Goal: Navigation & Orientation: Understand site structure

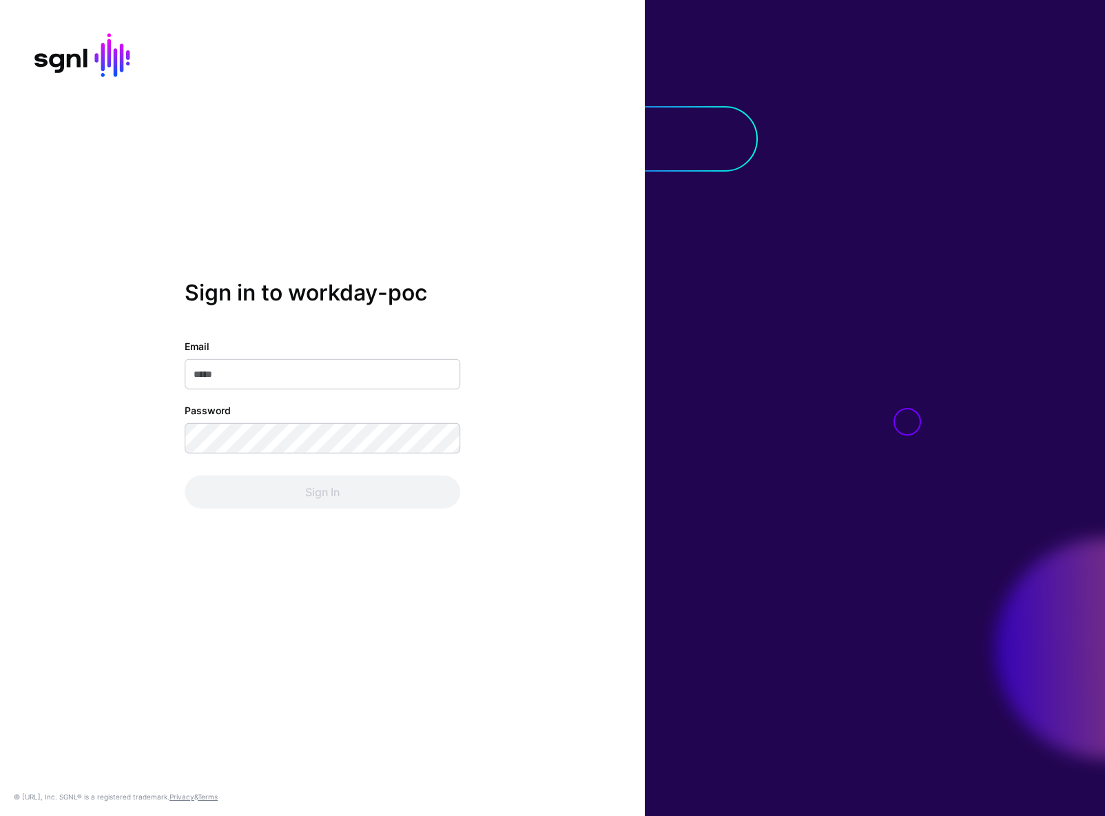
type input "**********"
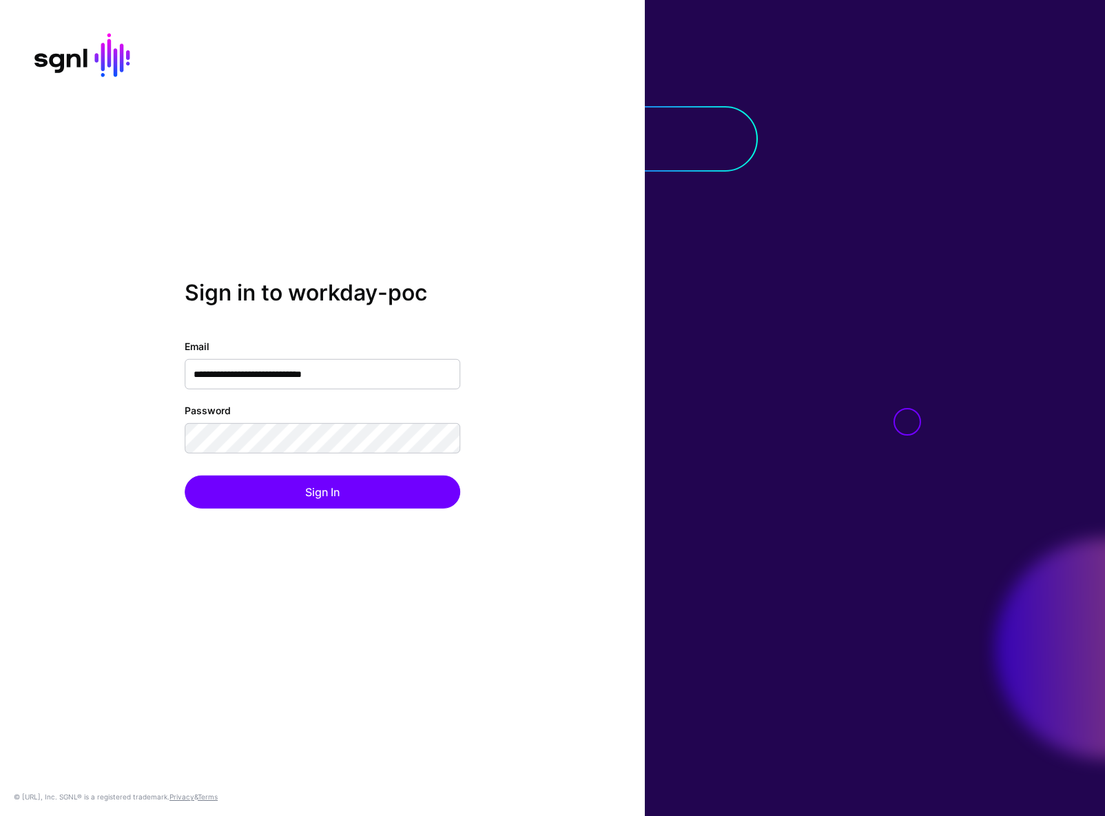
click at [280, 494] on div "Sign In" at bounding box center [323, 491] width 276 height 33
click at [347, 496] on button "Sign In" at bounding box center [323, 491] width 276 height 33
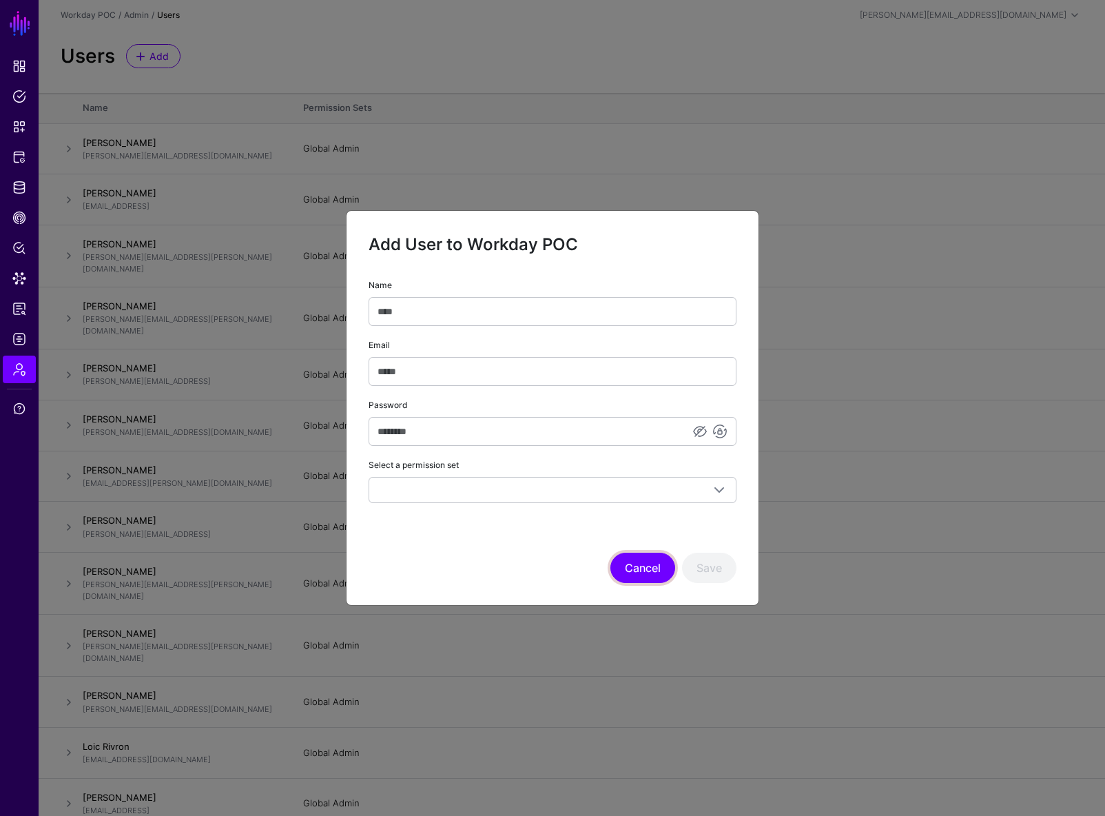
click at [652, 578] on button "Cancel" at bounding box center [642, 568] width 65 height 30
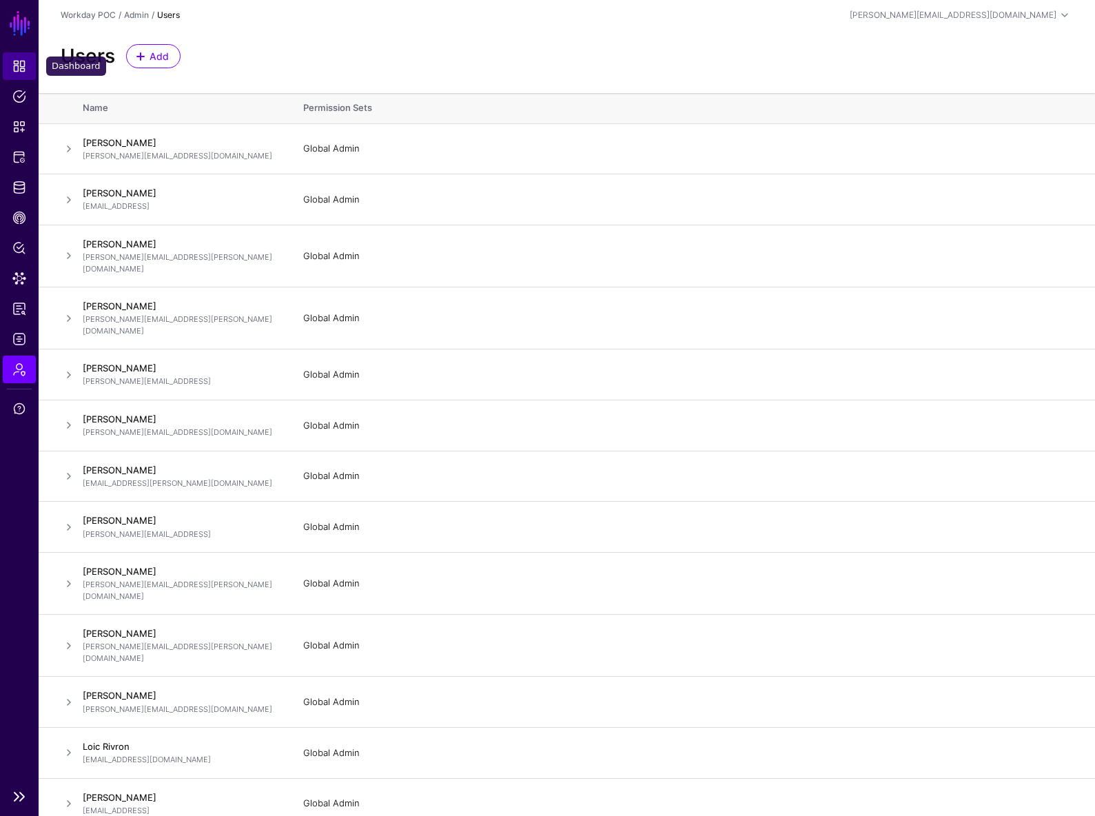
click at [23, 59] on span "Dashboard" at bounding box center [19, 66] width 14 height 14
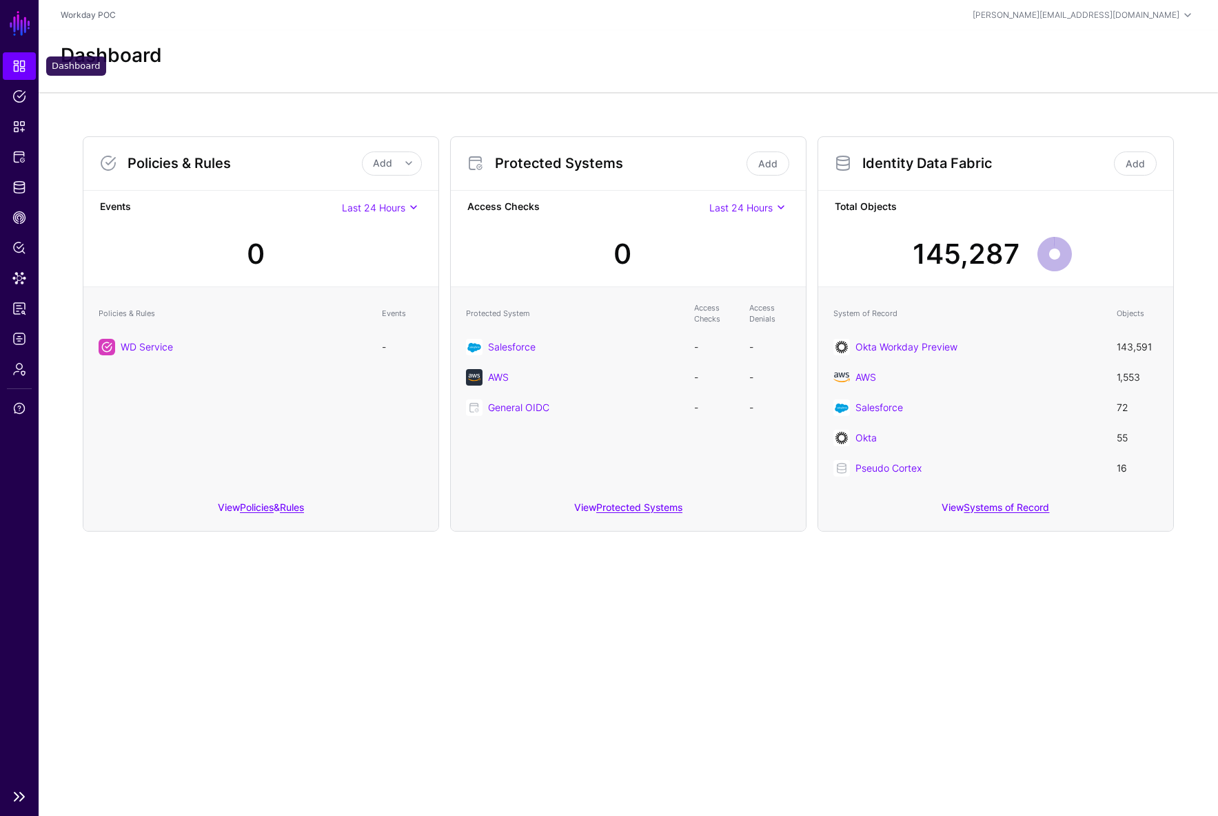
click at [24, 57] on link "Dashboard" at bounding box center [19, 66] width 33 height 28
click at [23, 127] on span "Snippets" at bounding box center [19, 127] width 14 height 14
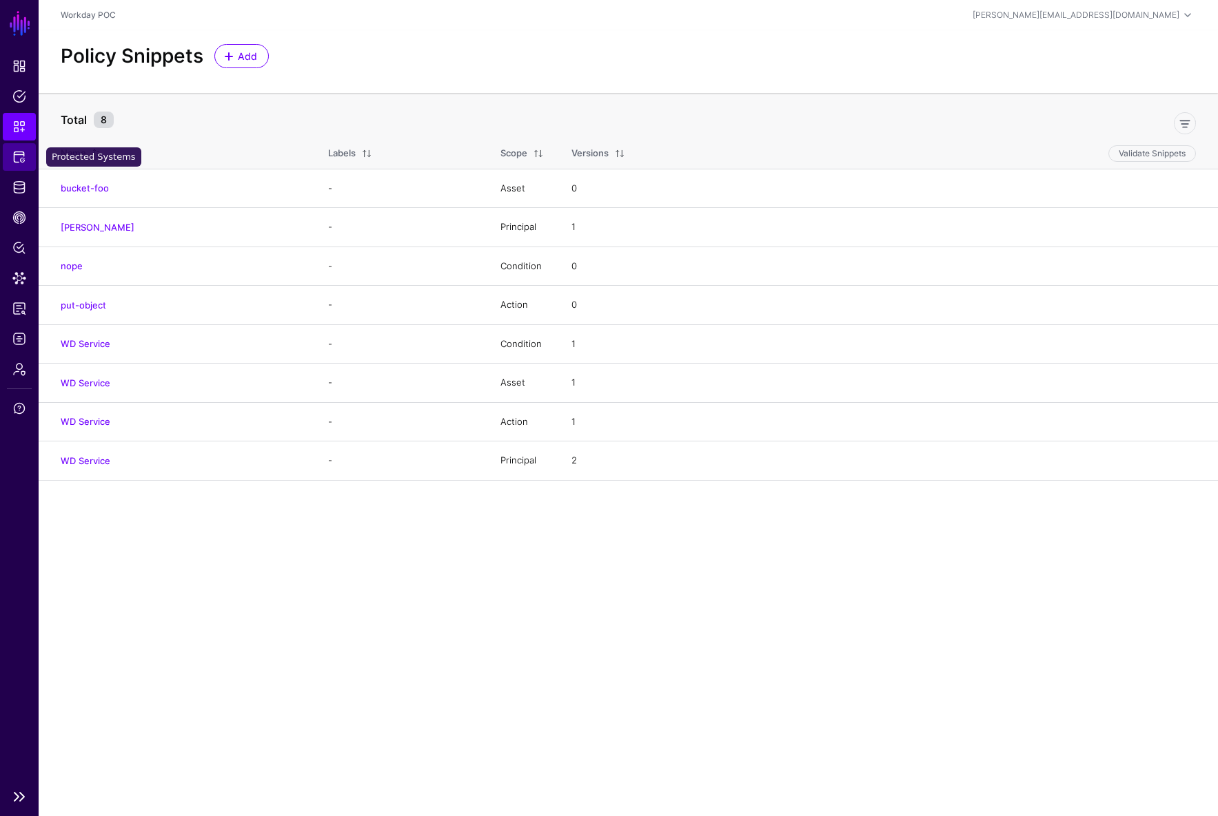
click at [25, 158] on span "Protected Systems" at bounding box center [19, 157] width 14 height 14
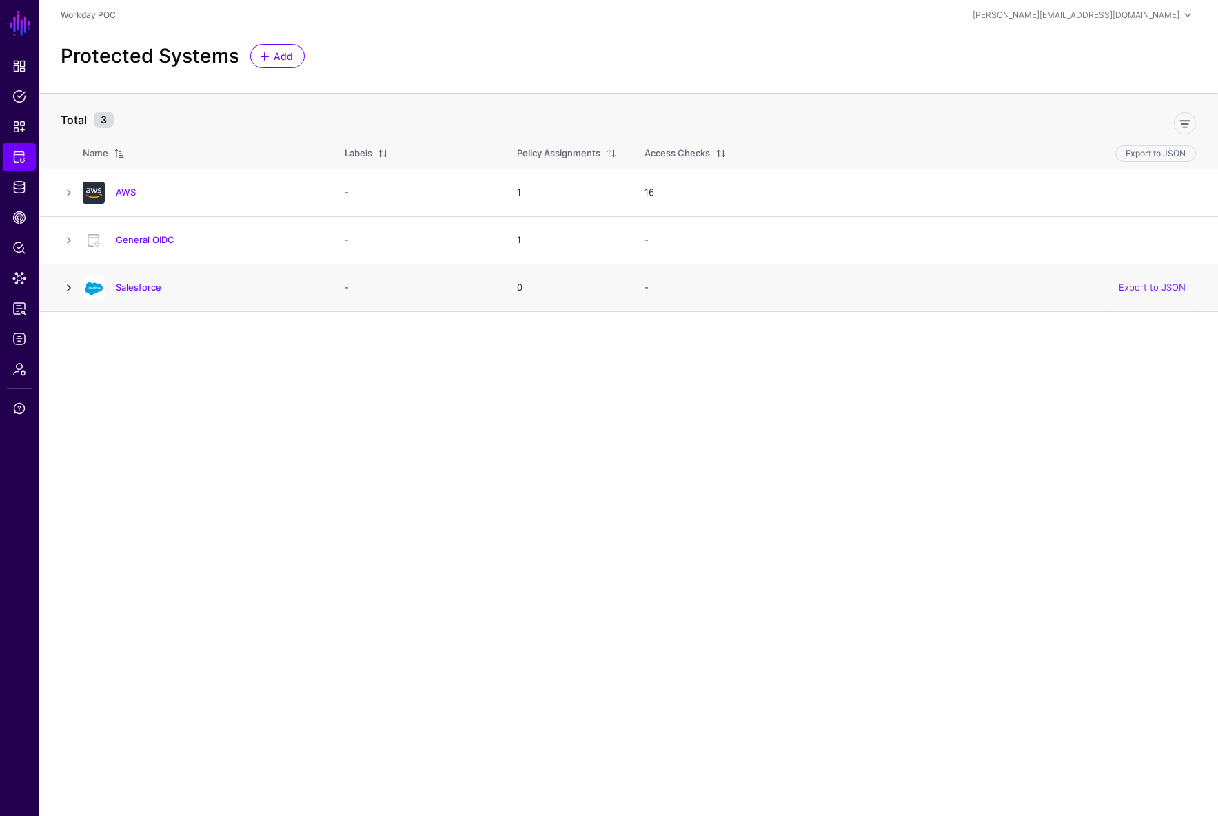
click at [71, 289] on link at bounding box center [69, 288] width 17 height 17
click at [24, 184] on span "Identity Data Fabric" at bounding box center [19, 188] width 14 height 14
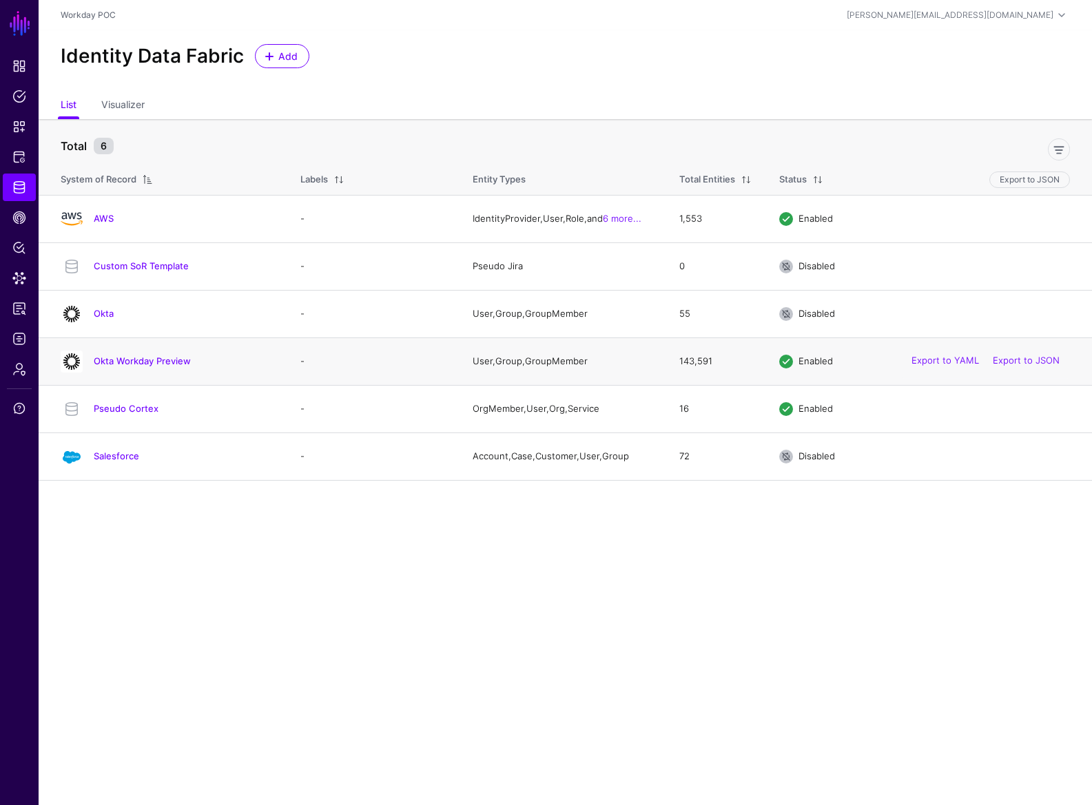
click at [151, 374] on td "Okta Workday Preview" at bounding box center [163, 362] width 248 height 48
click at [163, 364] on link "Okta Workday Preview" at bounding box center [142, 361] width 97 height 11
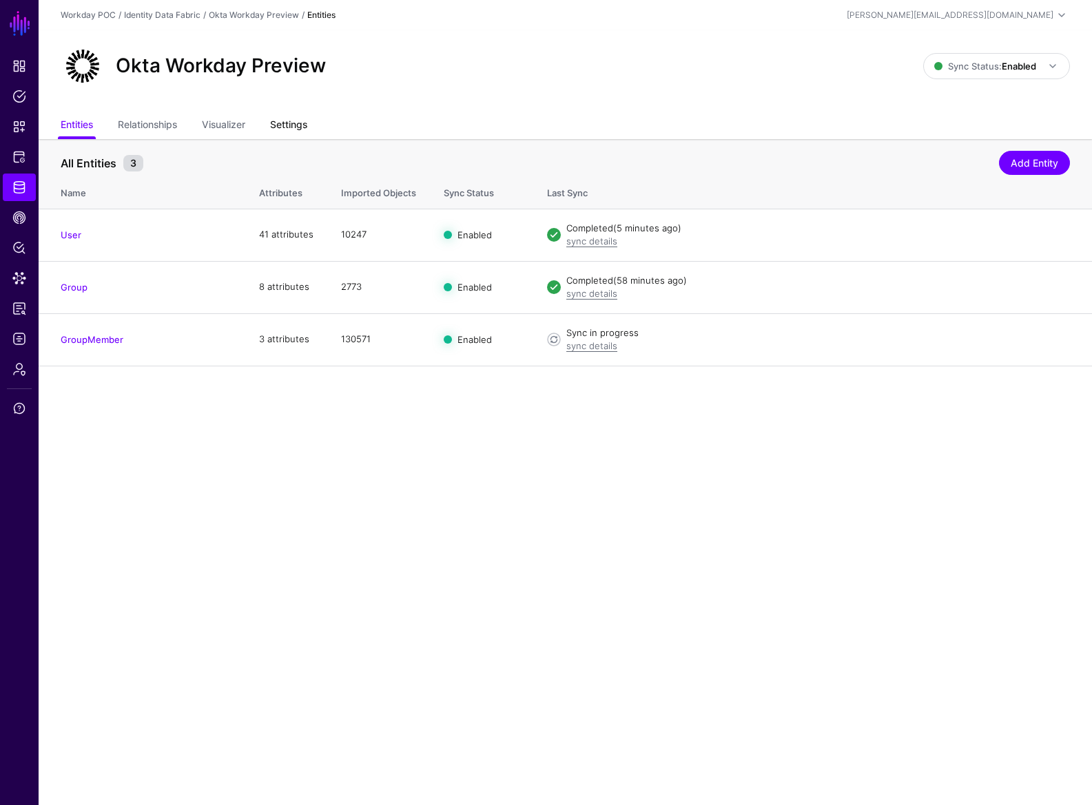
click at [307, 125] on link "Settings" at bounding box center [288, 126] width 37 height 26
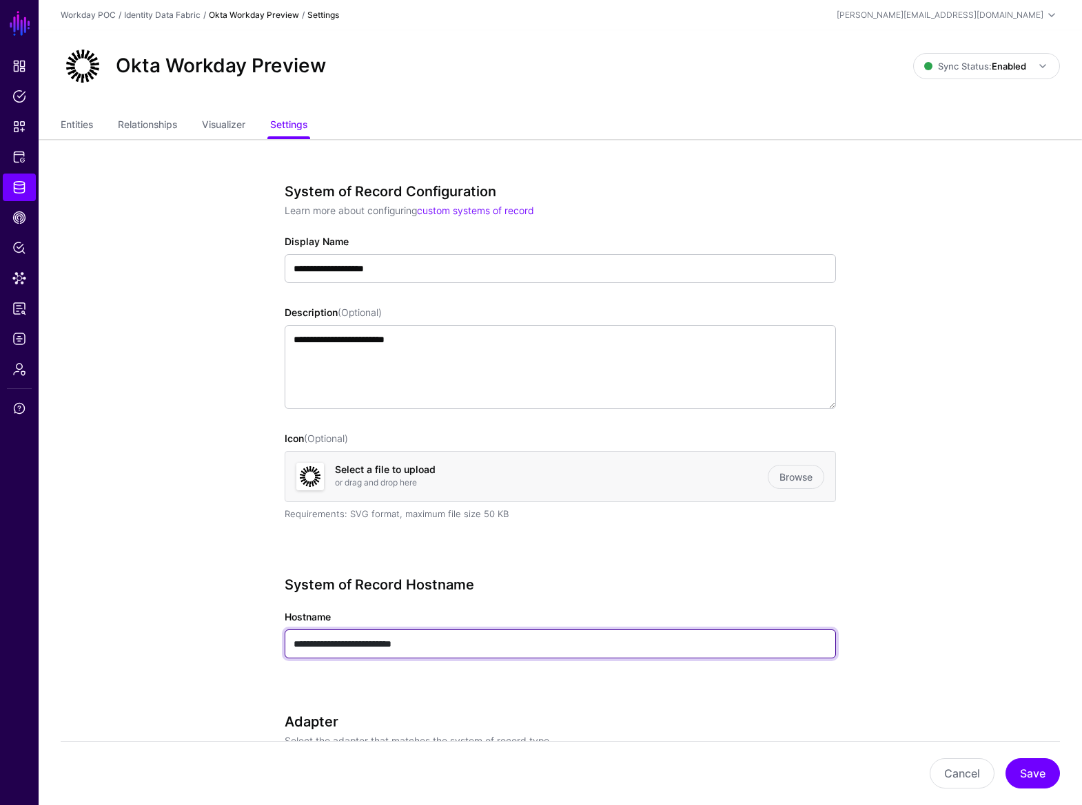
click at [469, 644] on input "**********" at bounding box center [560, 644] width 551 height 29
drag, startPoint x: 469, startPoint y: 644, endPoint x: 232, endPoint y: 630, distance: 237.5
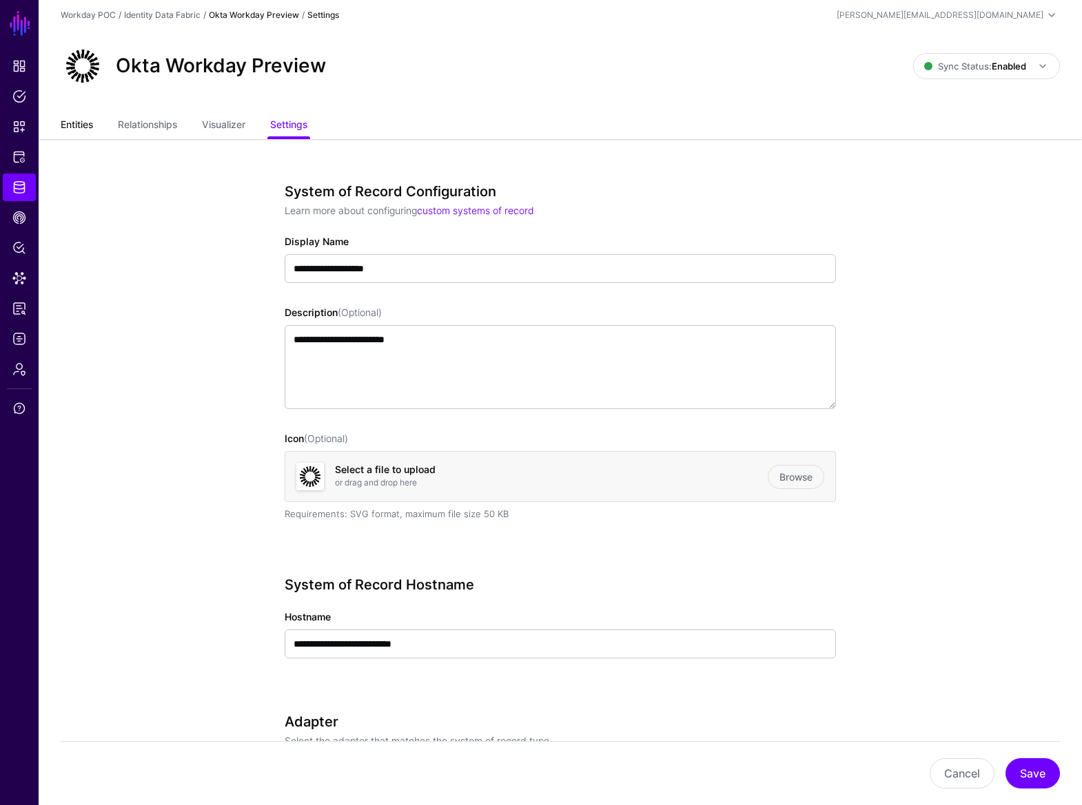
click at [88, 126] on link "Entities" at bounding box center [77, 126] width 32 height 26
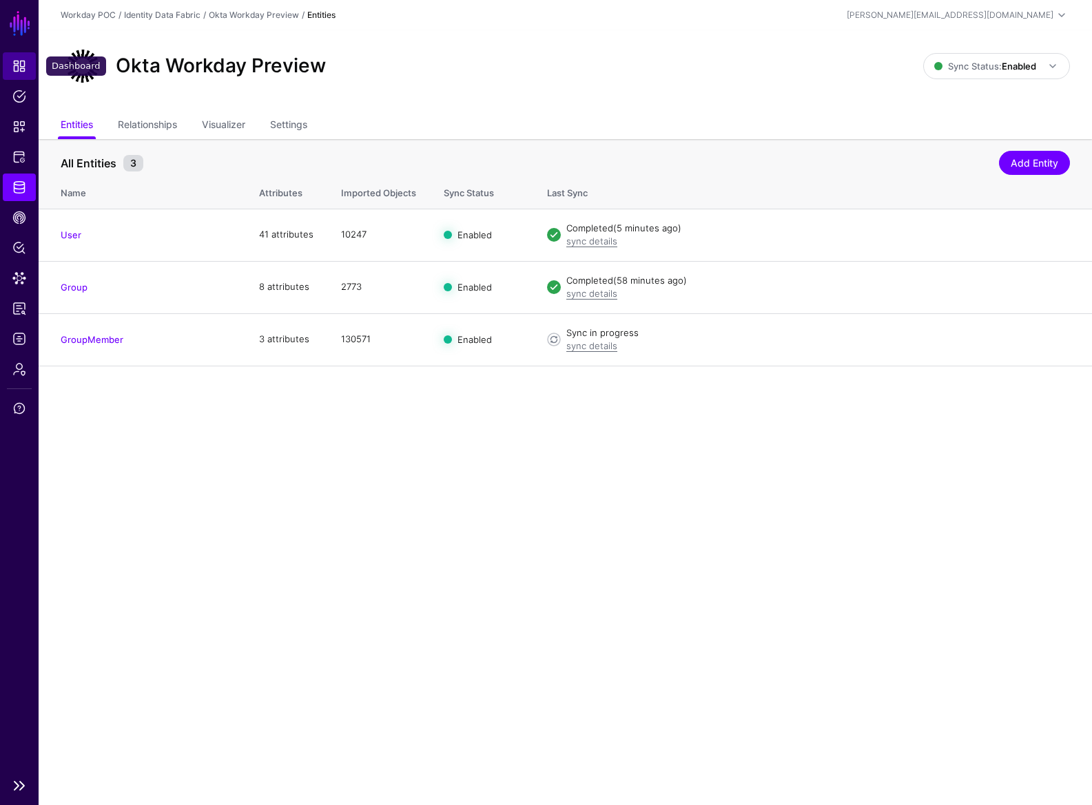
click at [19, 61] on span "Dashboard" at bounding box center [19, 66] width 14 height 14
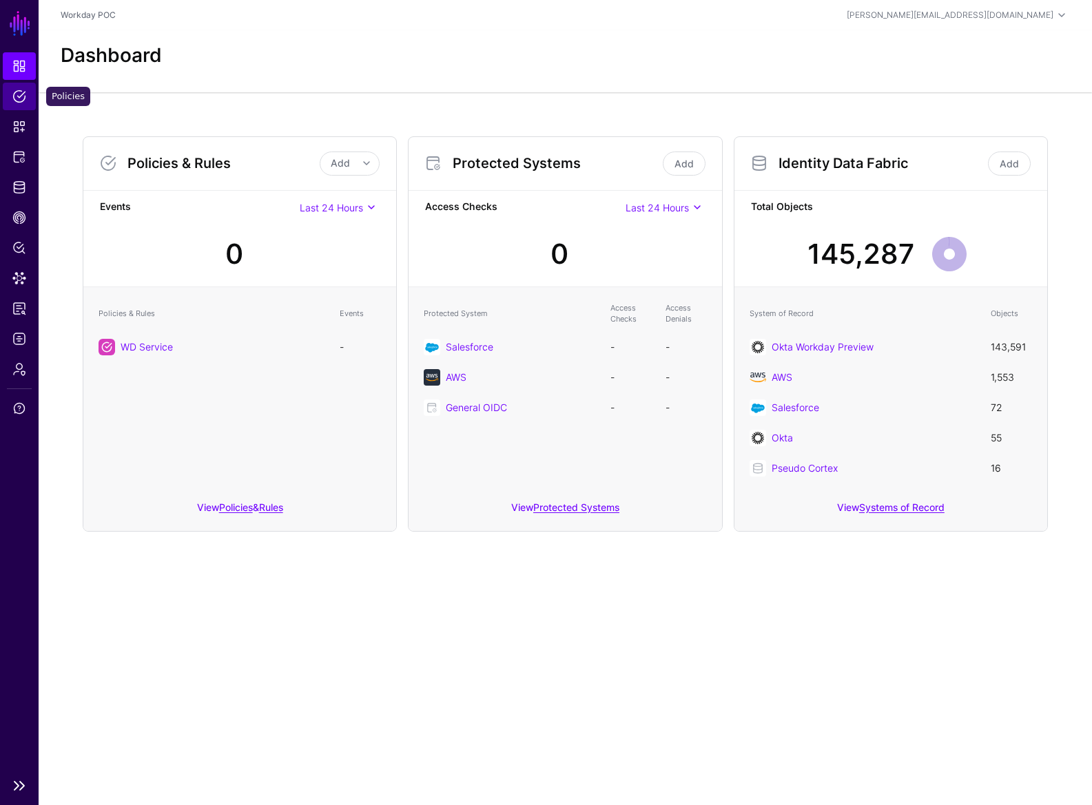
click at [13, 97] on span "Policies" at bounding box center [19, 97] width 14 height 14
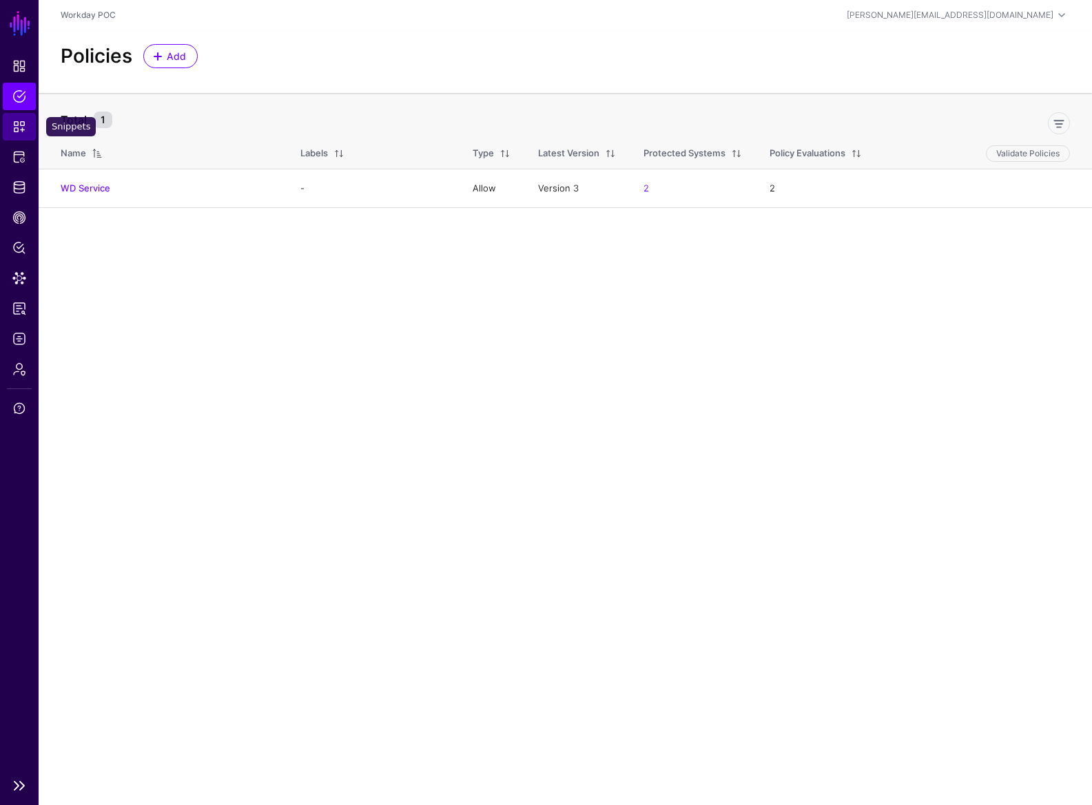
click at [25, 133] on span "Snippets" at bounding box center [19, 127] width 14 height 14
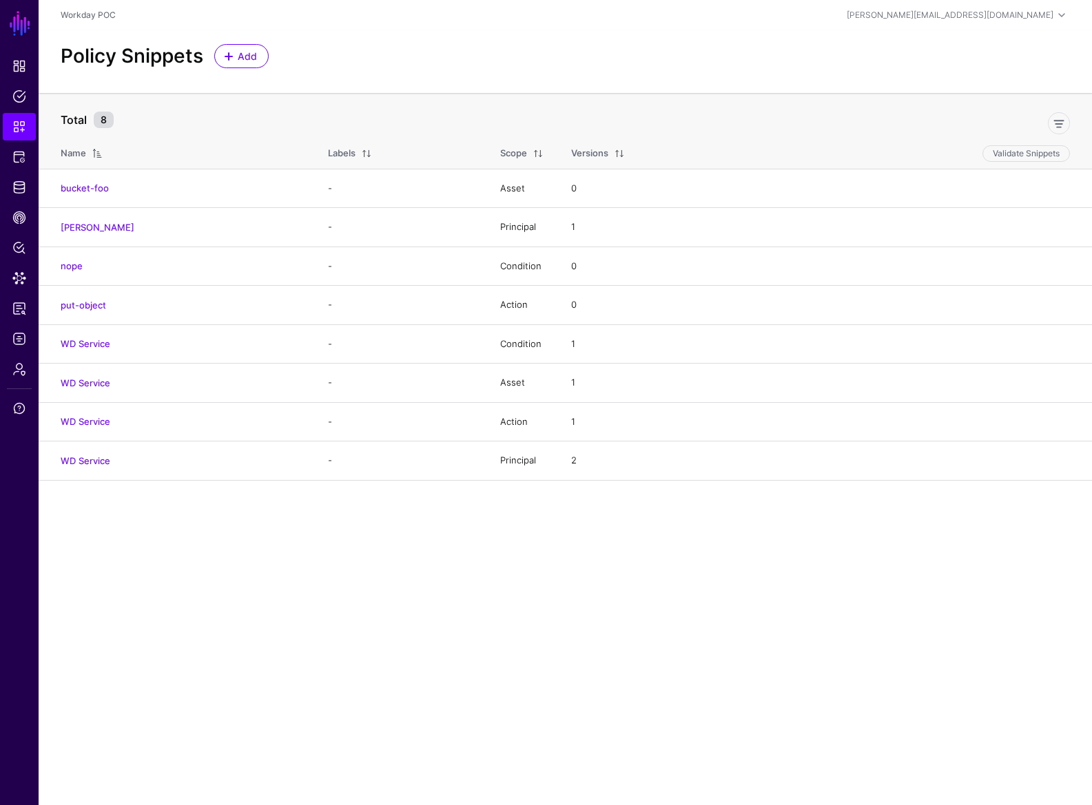
click at [183, 545] on main "SGNL Dashboard Policies Snippets Protected Systems Identity Data Fabric CAEP Hu…" at bounding box center [546, 402] width 1092 height 805
click at [17, 150] on span "Protected Systems" at bounding box center [19, 157] width 14 height 14
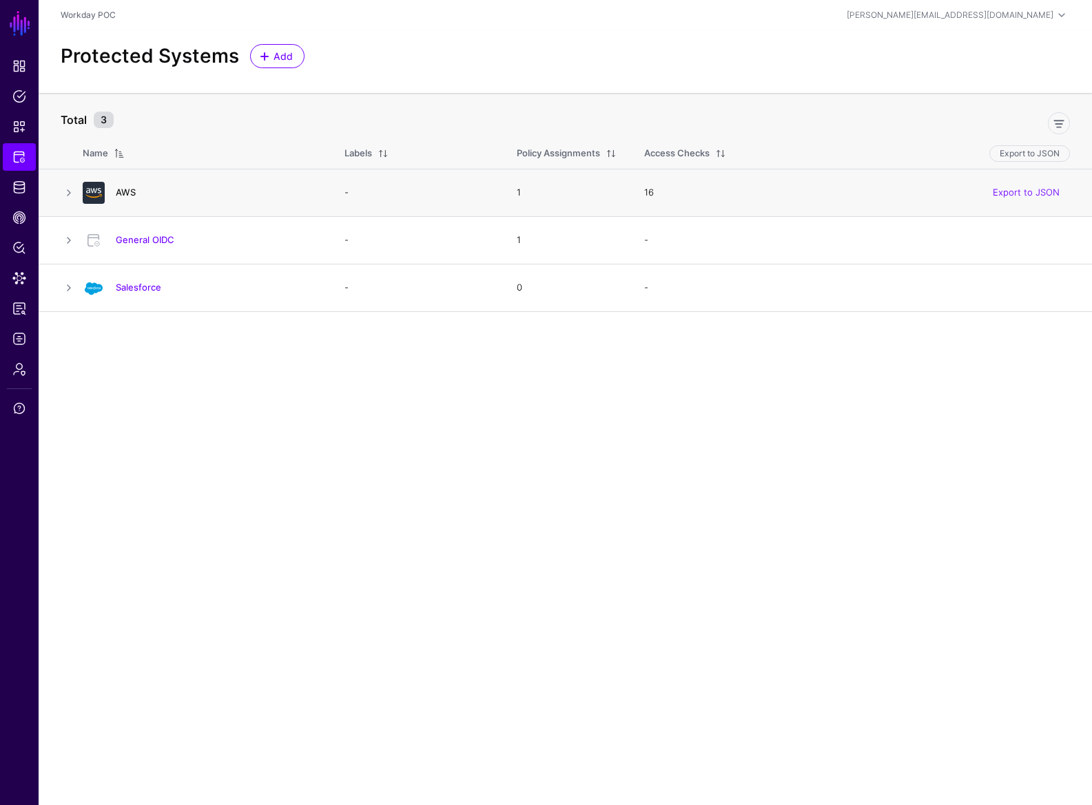
click at [128, 190] on link "AWS" at bounding box center [126, 192] width 20 height 11
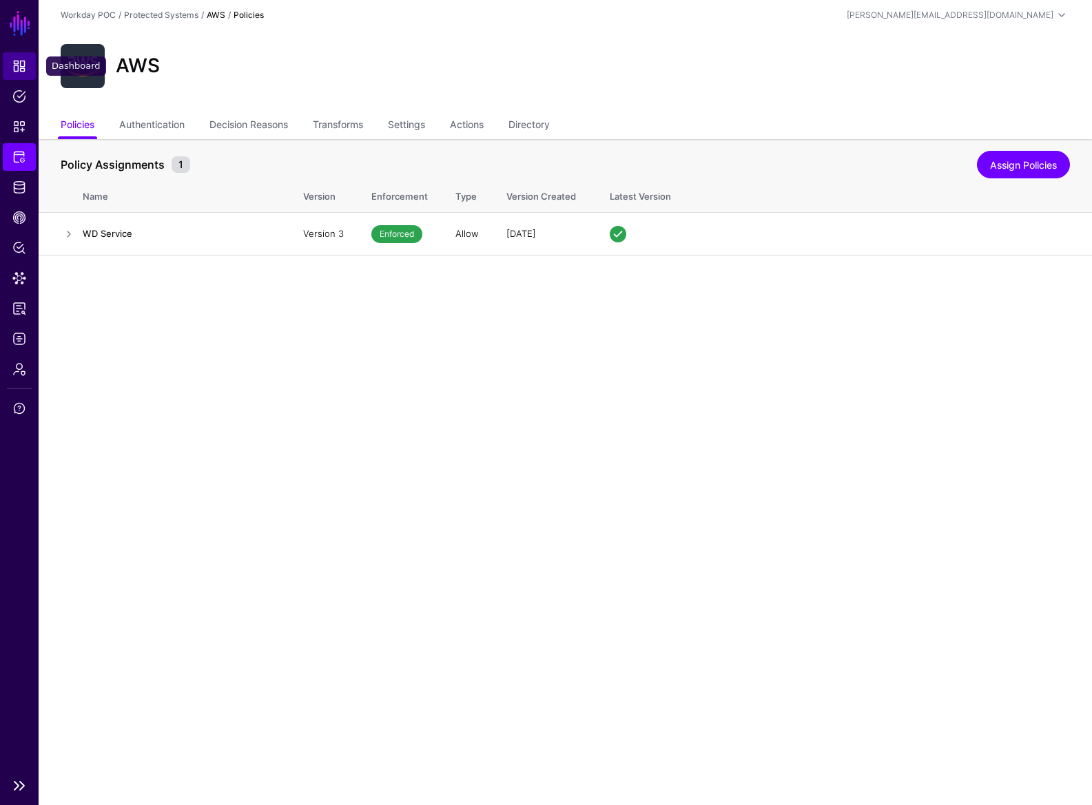
click at [19, 65] on span "Dashboard" at bounding box center [19, 66] width 14 height 14
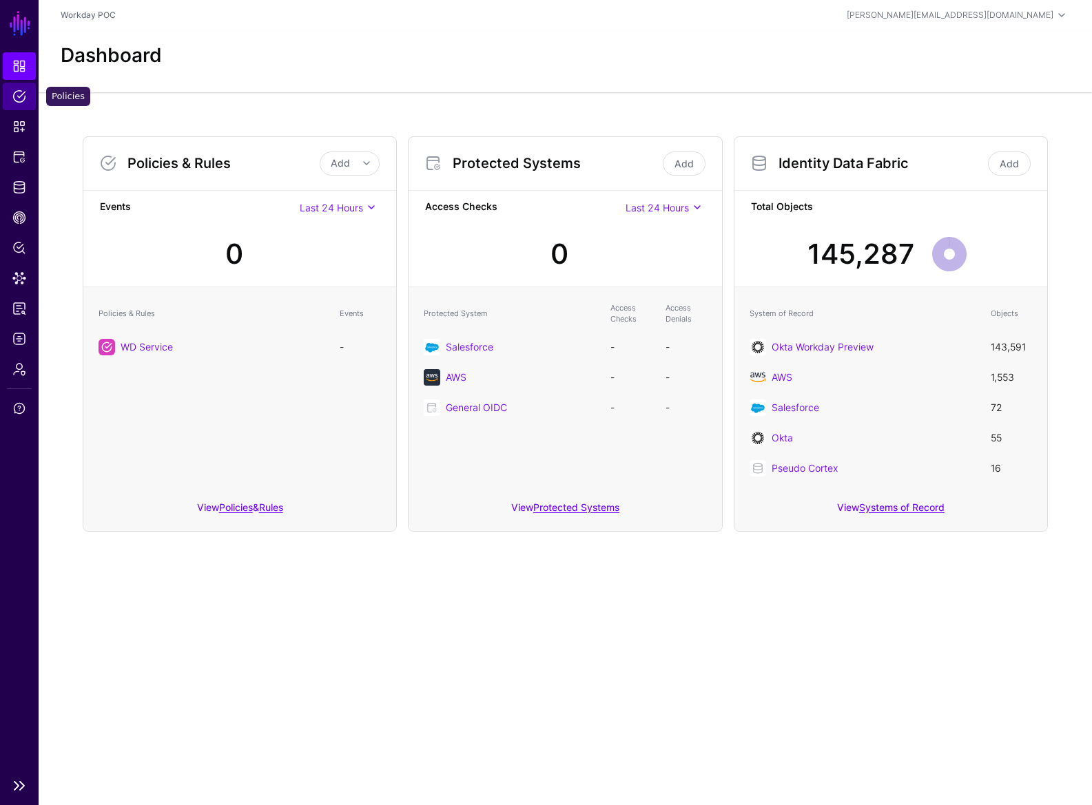
click at [21, 93] on span "Policies" at bounding box center [19, 97] width 14 height 14
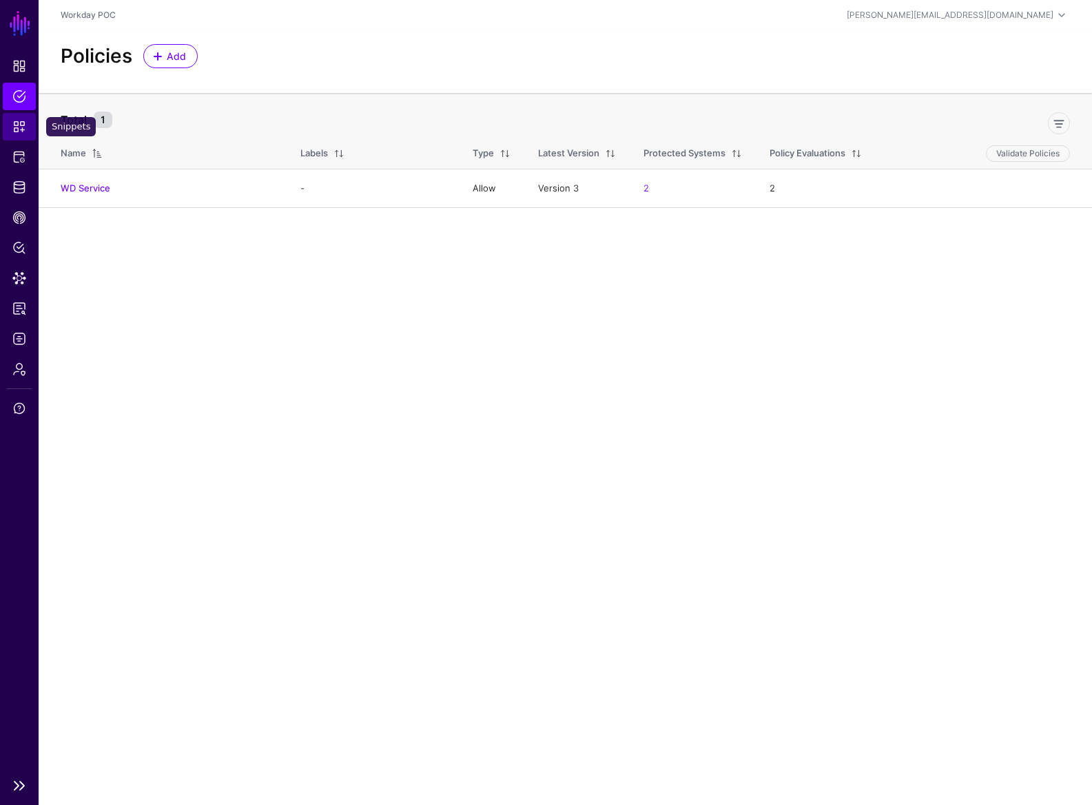
click at [19, 124] on span "Snippets" at bounding box center [19, 127] width 14 height 14
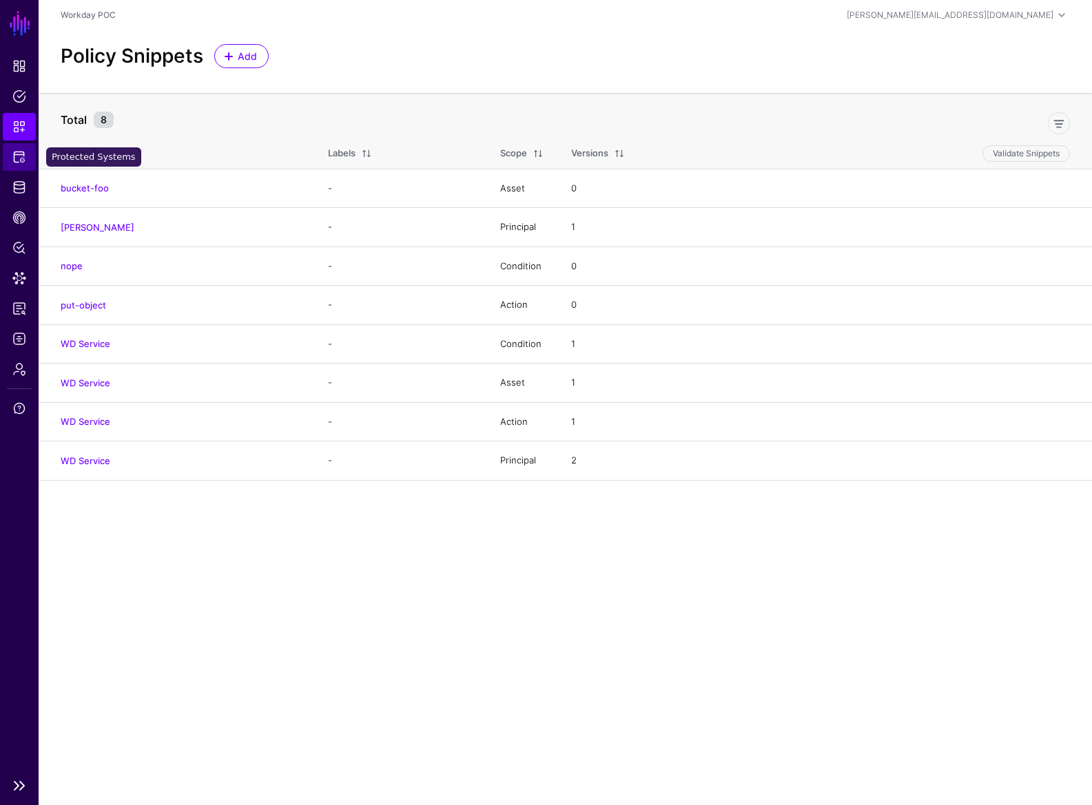
click at [20, 153] on span "Protected Systems" at bounding box center [19, 157] width 14 height 14
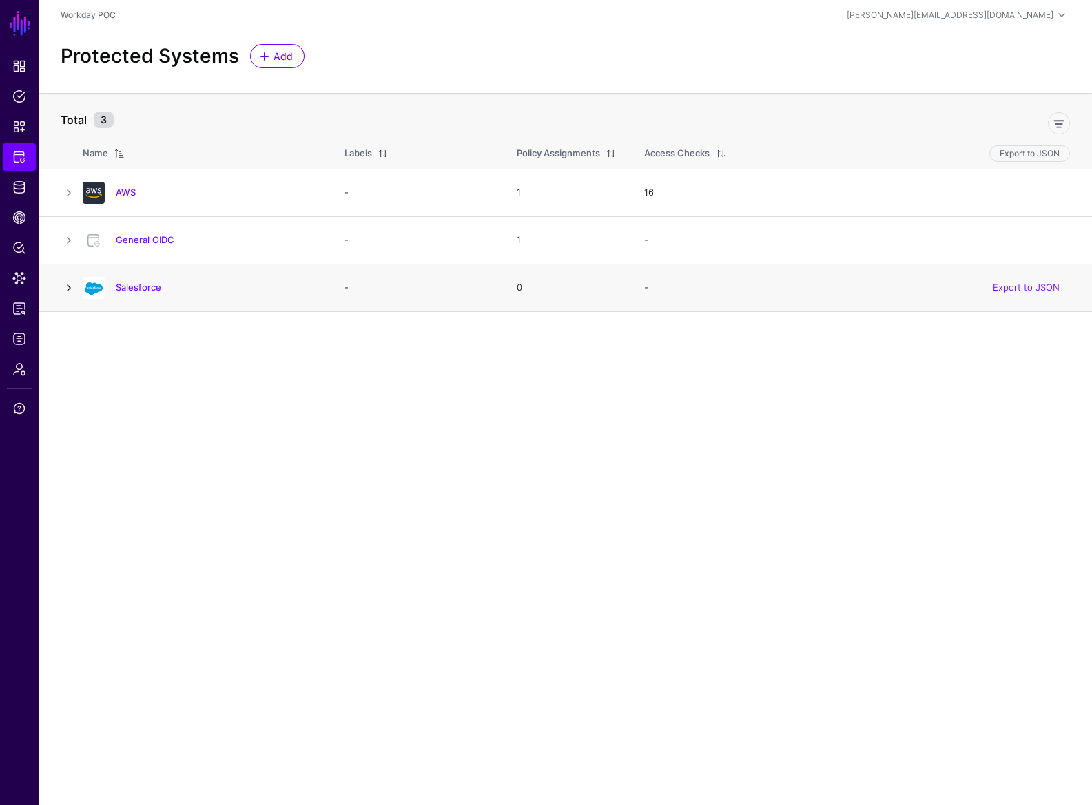
click at [74, 287] on link at bounding box center [69, 288] width 17 height 17
click at [140, 290] on link "Salesforce" at bounding box center [138, 287] width 45 height 11
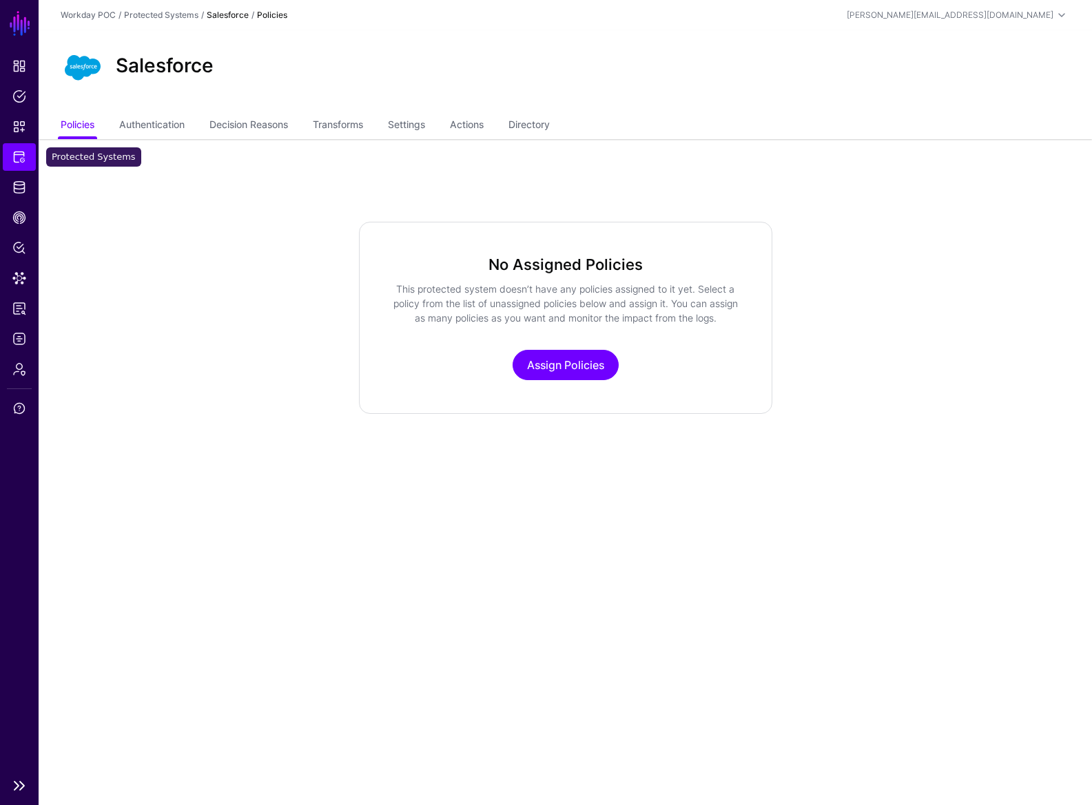
click at [17, 155] on span "Protected Systems" at bounding box center [19, 157] width 14 height 14
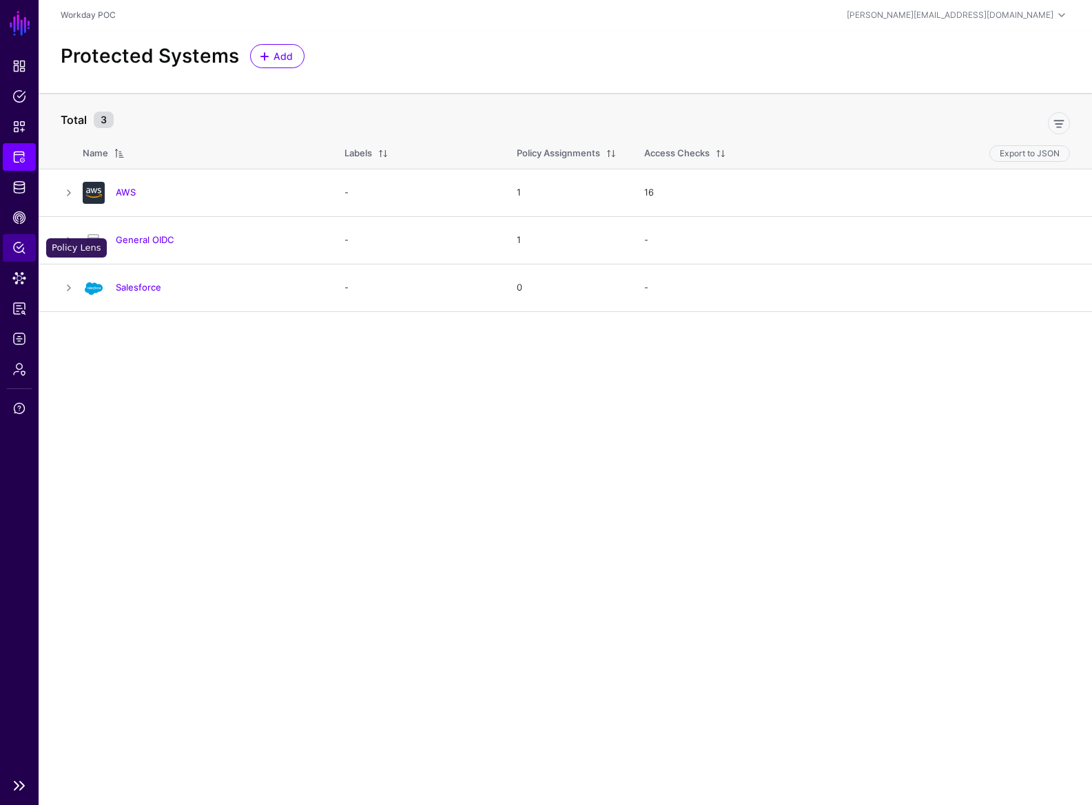
click at [24, 250] on span "Policy Lens" at bounding box center [19, 248] width 14 height 14
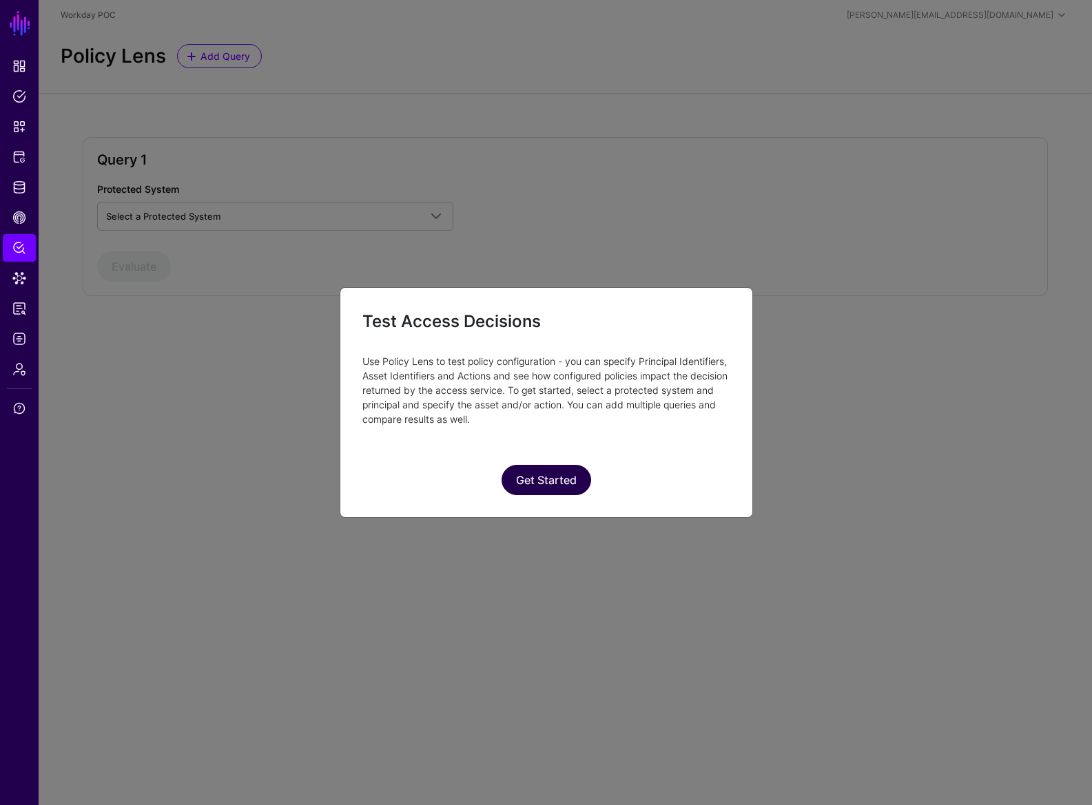
click at [538, 486] on button "Get Started" at bounding box center [547, 480] width 90 height 30
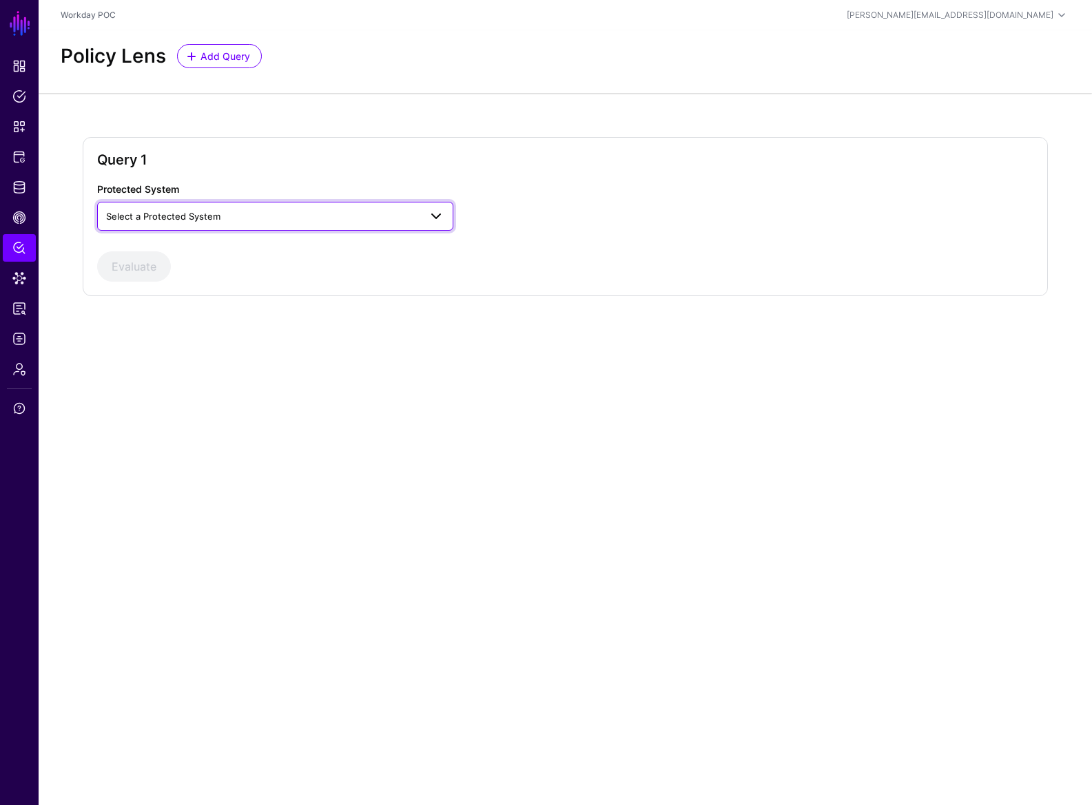
click at [172, 216] on span "Select a Protected System" at bounding box center [163, 216] width 114 height 11
click at [172, 281] on button "Salesforce" at bounding box center [275, 292] width 356 height 22
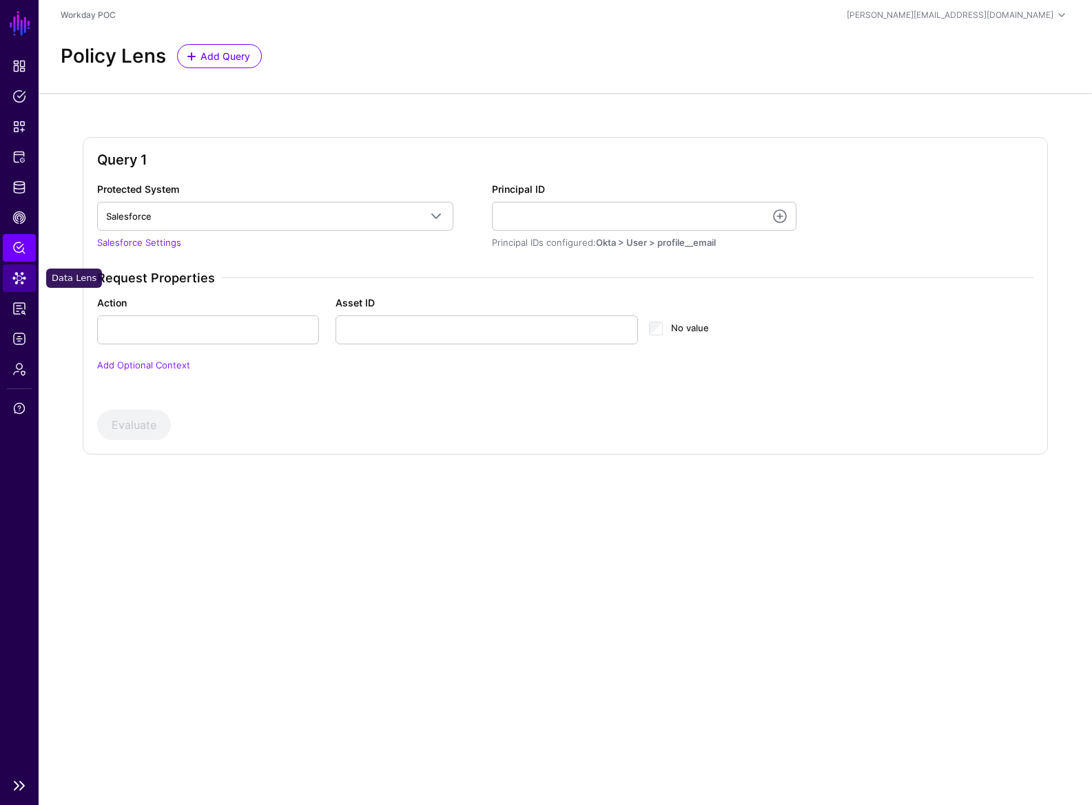
click at [21, 282] on span "Data Lens" at bounding box center [19, 278] width 14 height 14
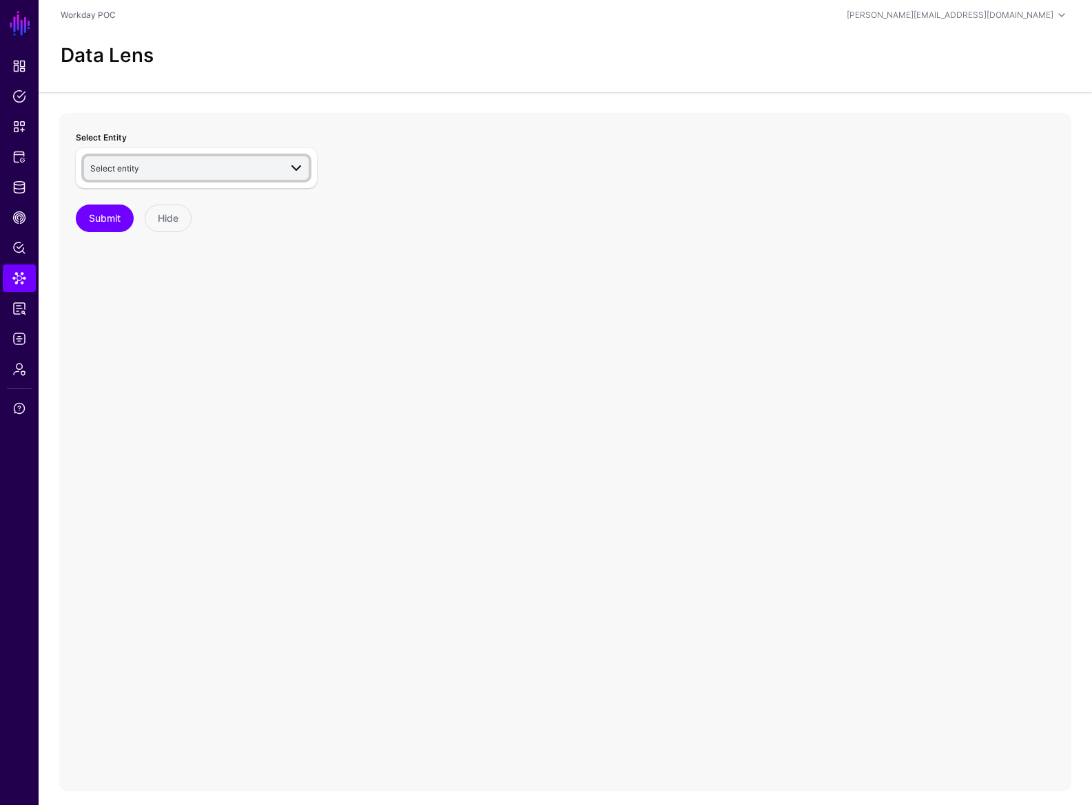
click at [163, 172] on span "Select entity" at bounding box center [184, 168] width 189 height 15
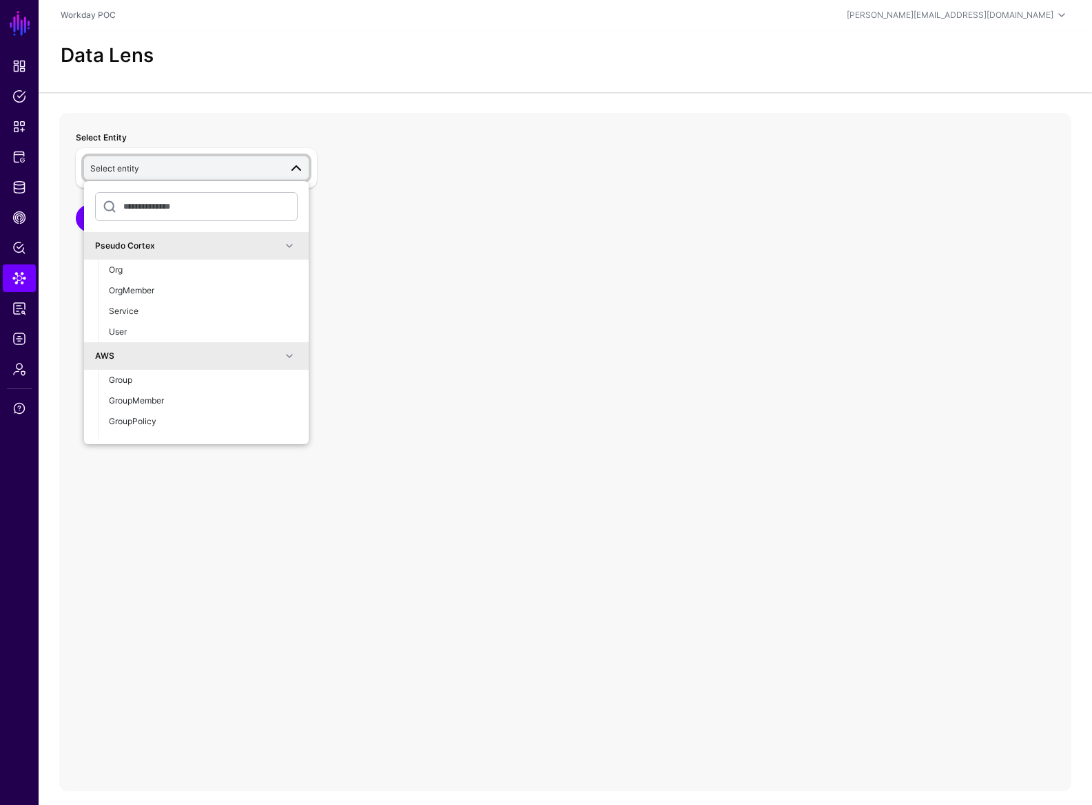
click at [434, 236] on div "Select Entity Select entity Pseudo Cortex Org OrgMember Service User AWS Group …" at bounding box center [565, 452] width 1012 height 679
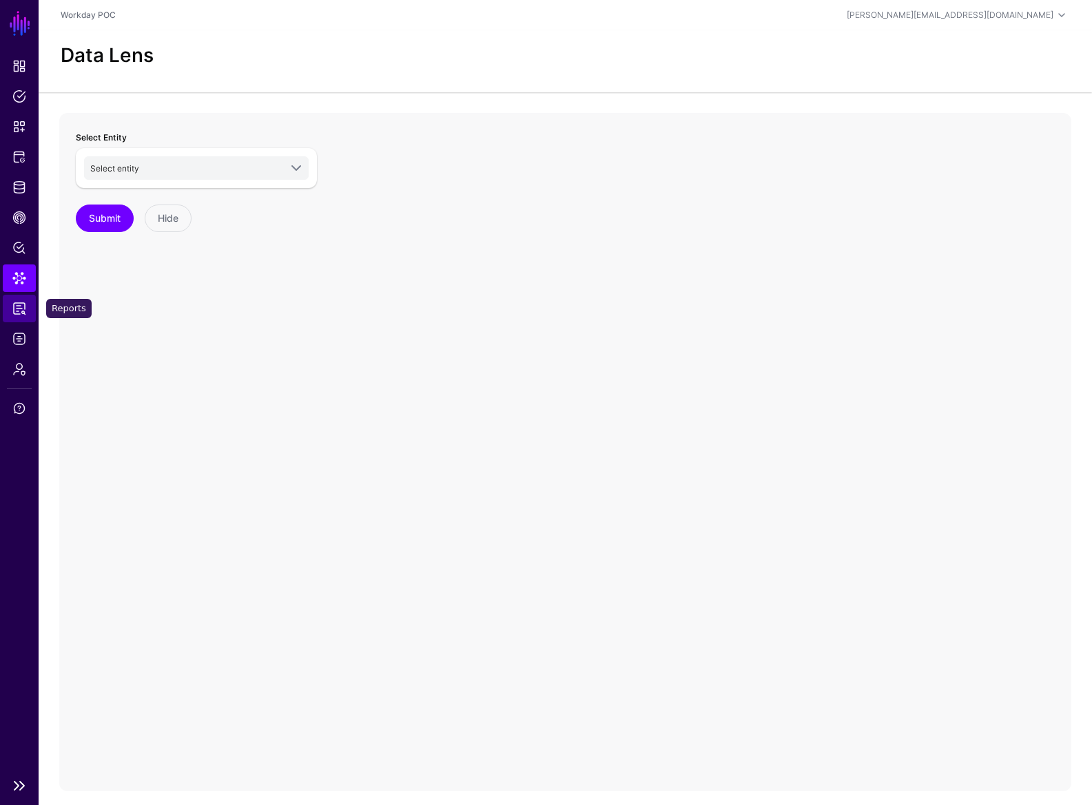
click at [19, 312] on span "Reports" at bounding box center [19, 309] width 14 height 14
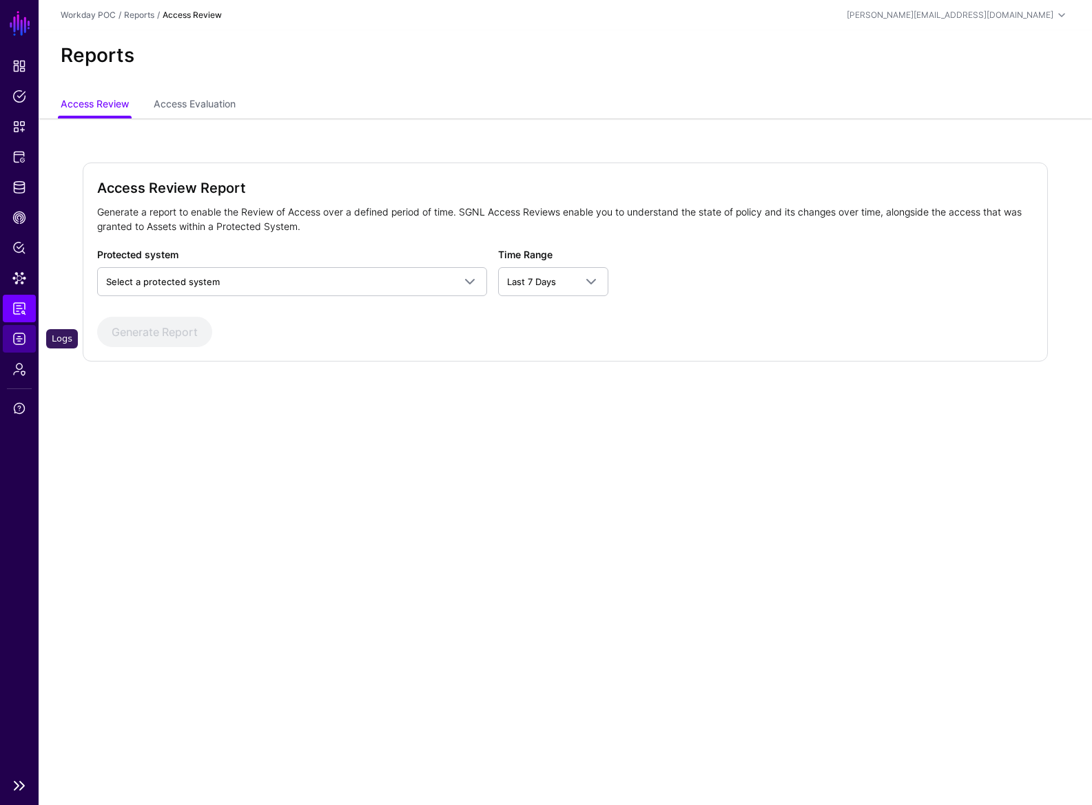
click at [25, 347] on link "Logs" at bounding box center [19, 339] width 33 height 28
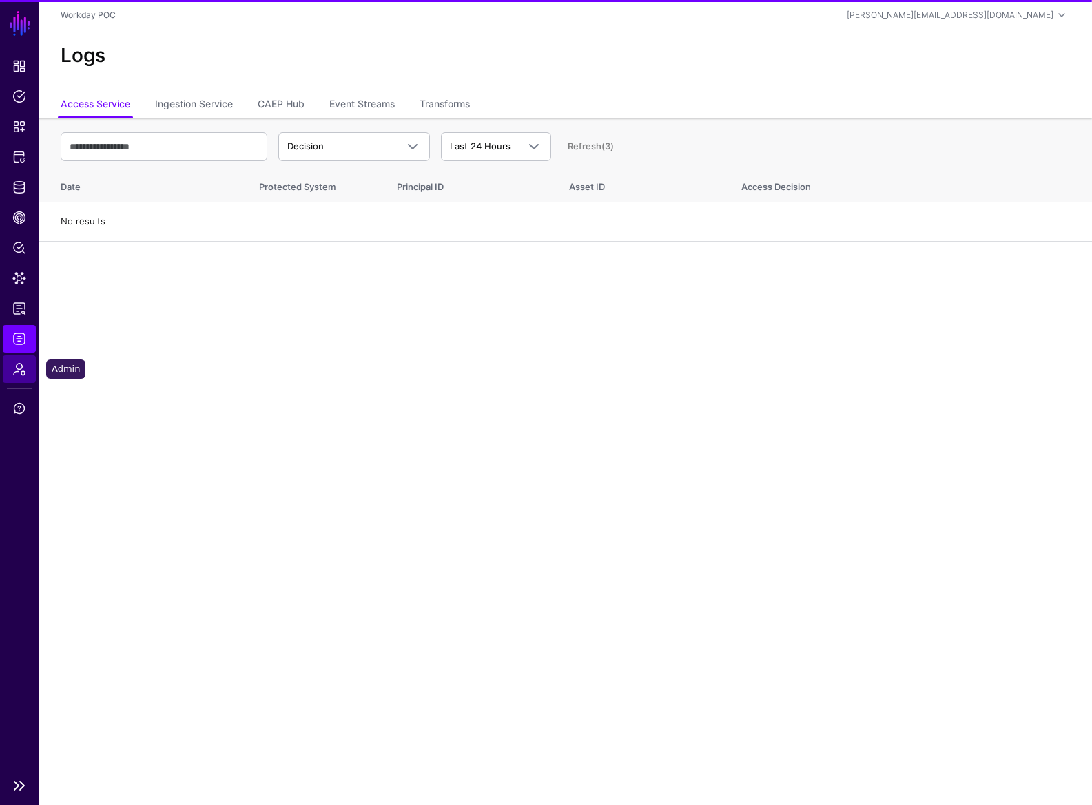
click at [26, 375] on link "Admin" at bounding box center [19, 370] width 33 height 28
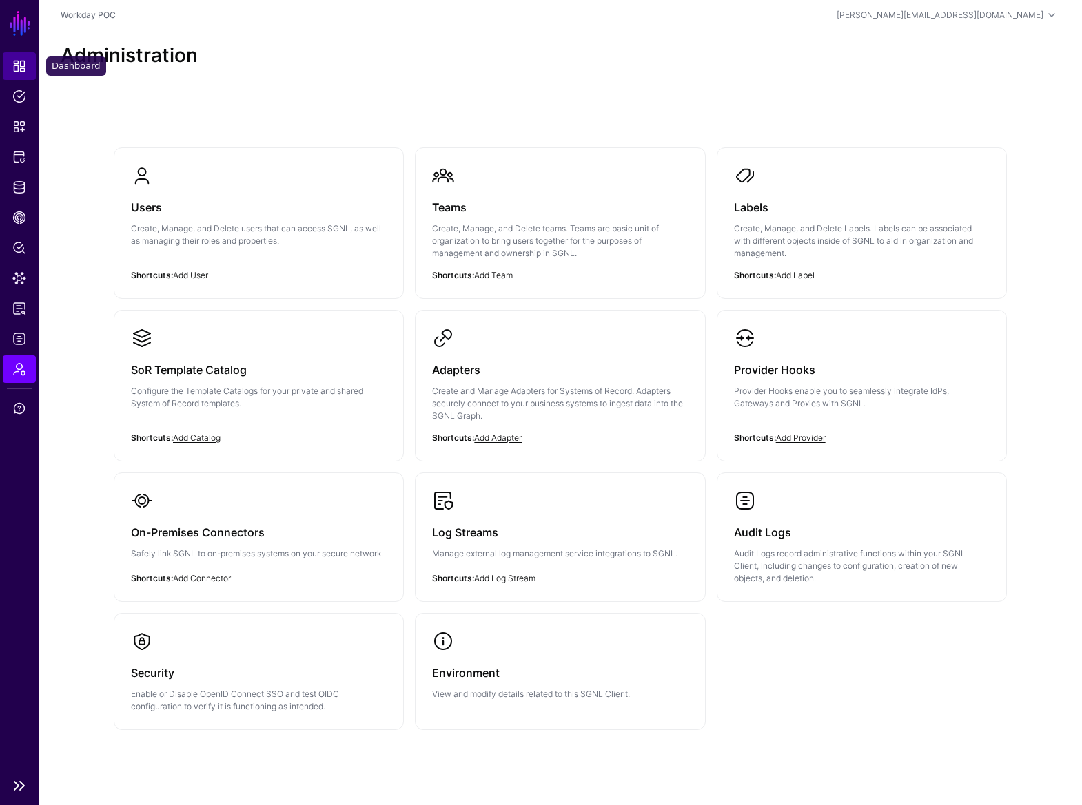
click at [20, 72] on span "Dashboard" at bounding box center [19, 66] width 14 height 14
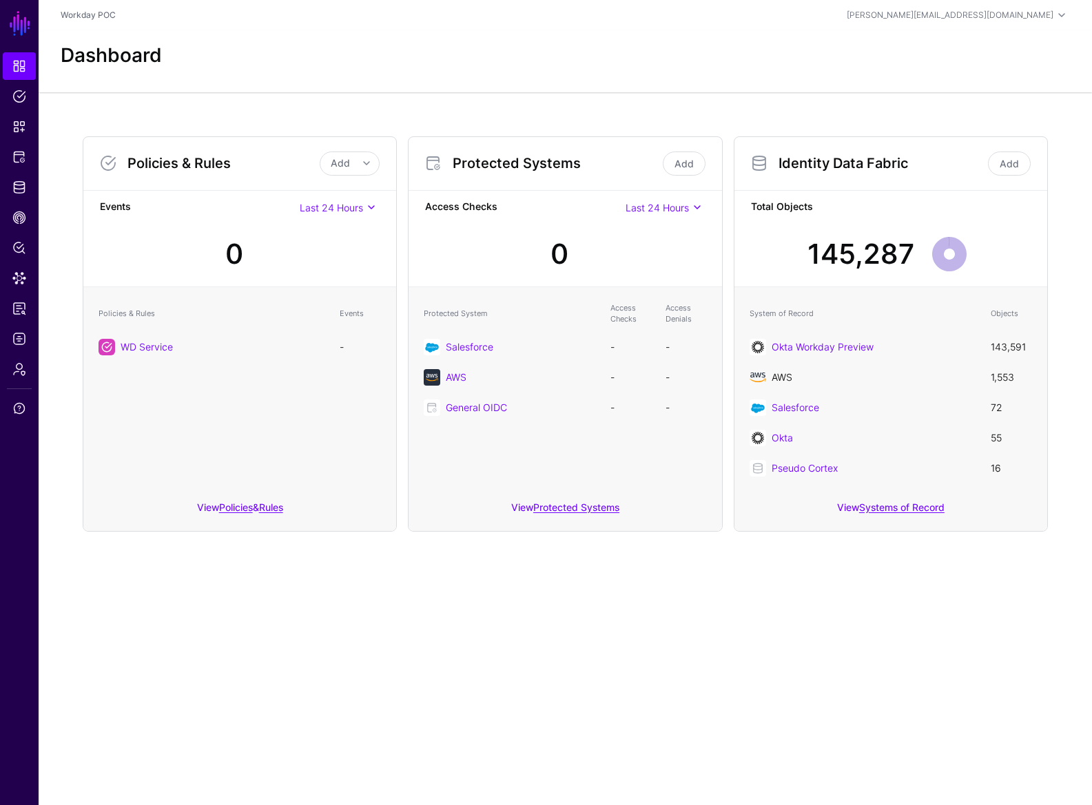
click at [780, 376] on link "AWS" at bounding box center [782, 377] width 21 height 12
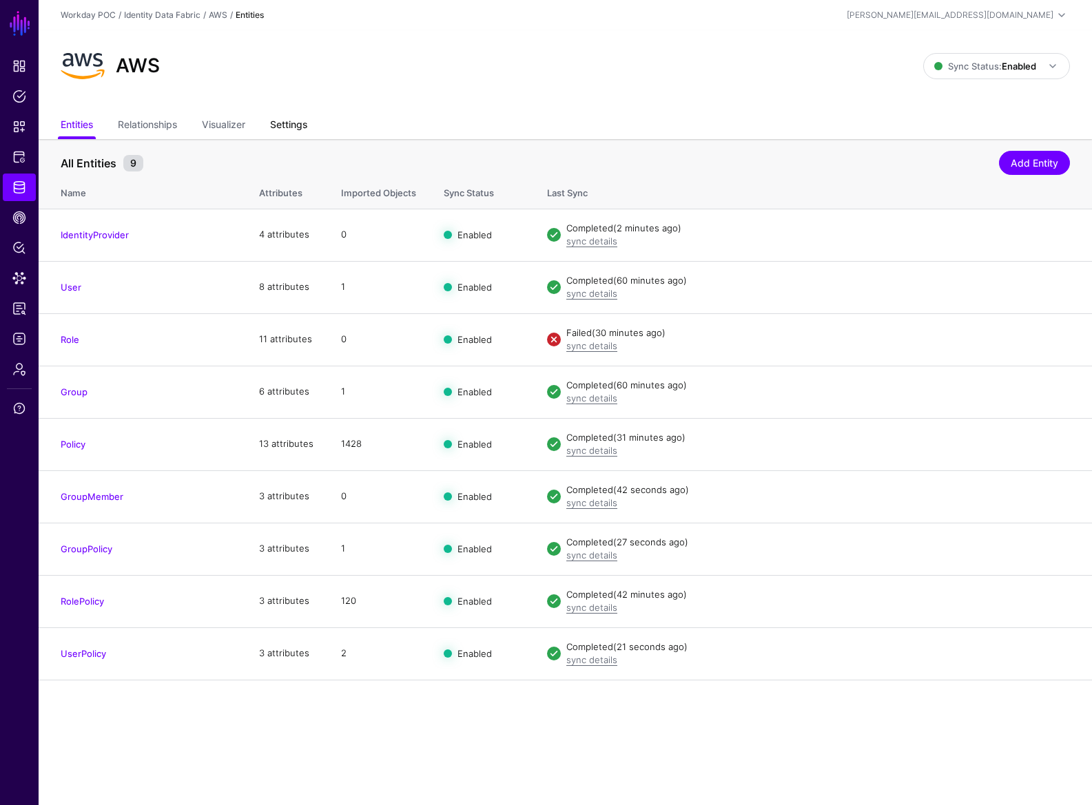
click at [294, 120] on link "Settings" at bounding box center [288, 126] width 37 height 26
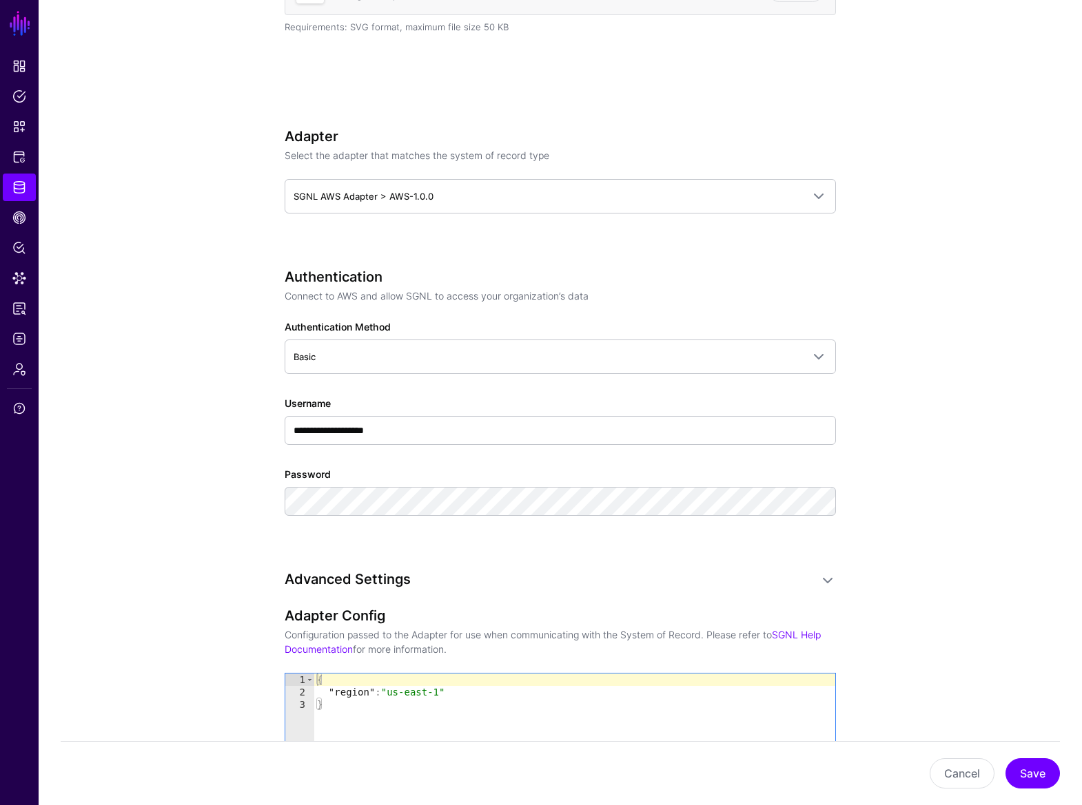
scroll to position [327, 0]
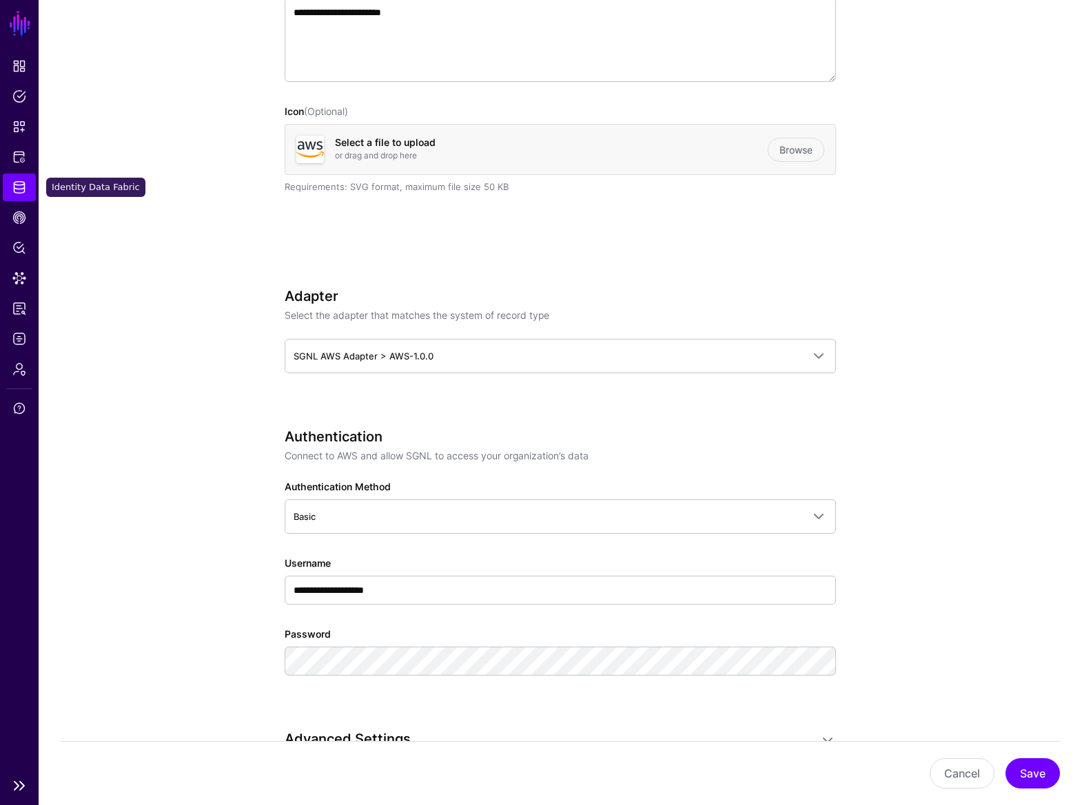
click at [20, 181] on span "Identity Data Fabric" at bounding box center [19, 188] width 14 height 14
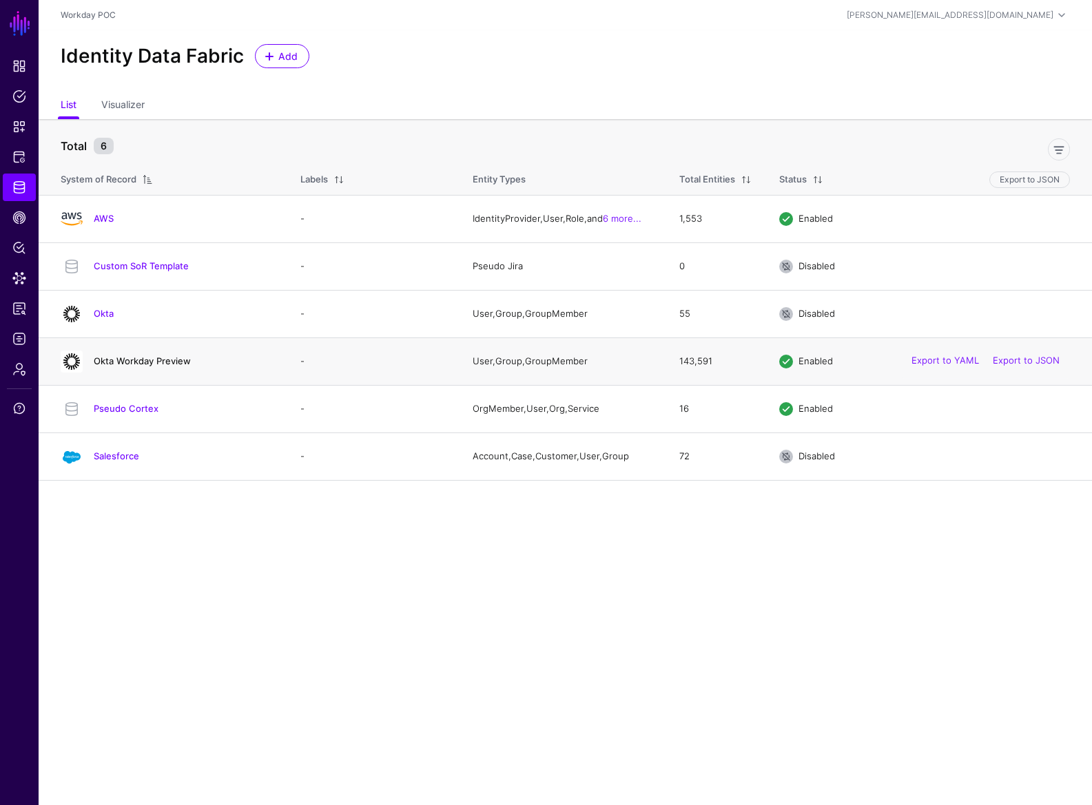
click at [147, 364] on link "Okta Workday Preview" at bounding box center [142, 361] width 97 height 11
